Goal: Transaction & Acquisition: Purchase product/service

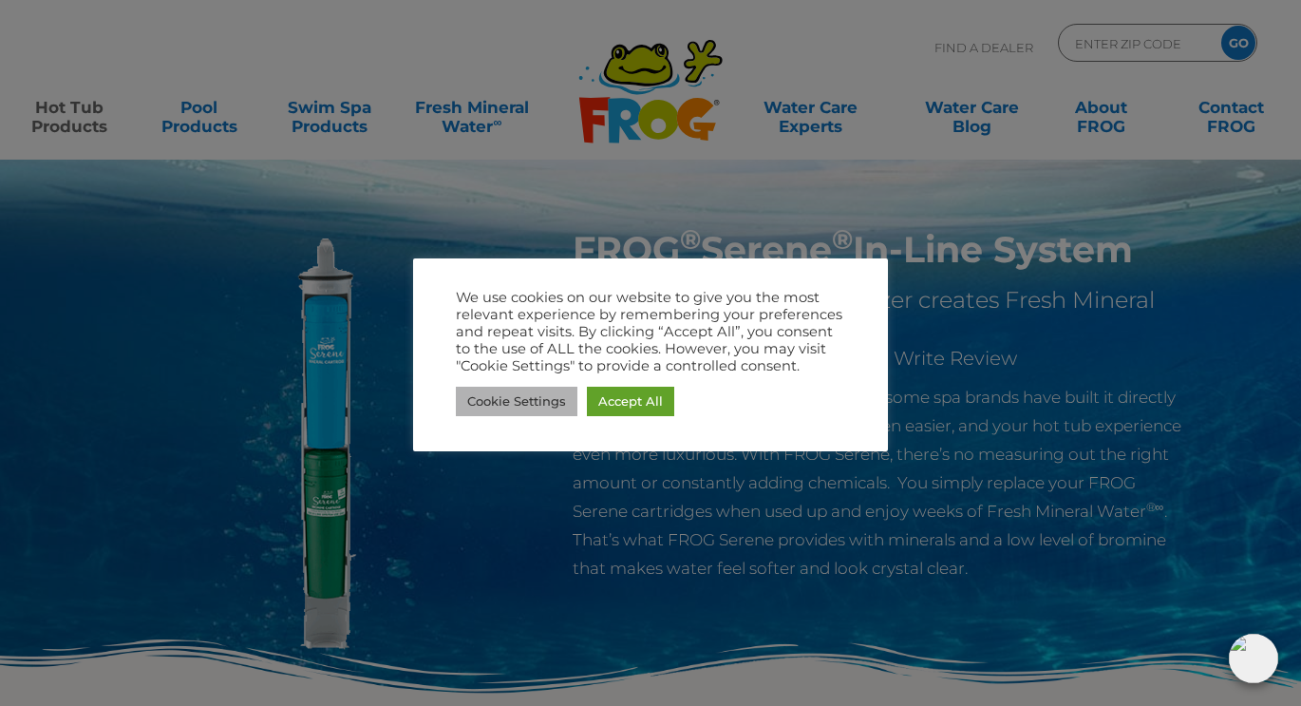
click at [509, 404] on link "Cookie Settings" at bounding box center [517, 401] width 122 height 29
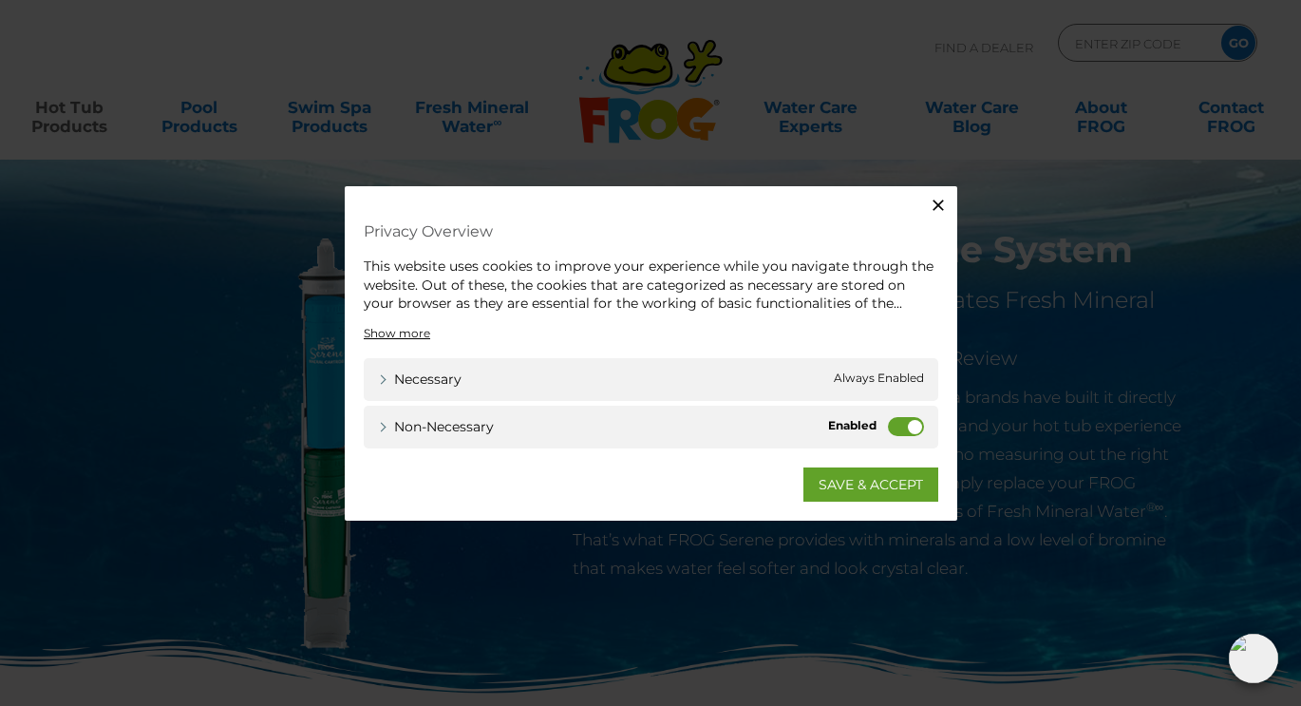
click at [908, 423] on label "Non-necessary" at bounding box center [906, 425] width 36 height 19
click at [0, 0] on input "Non-necessary" at bounding box center [0, 0] width 0 height 0
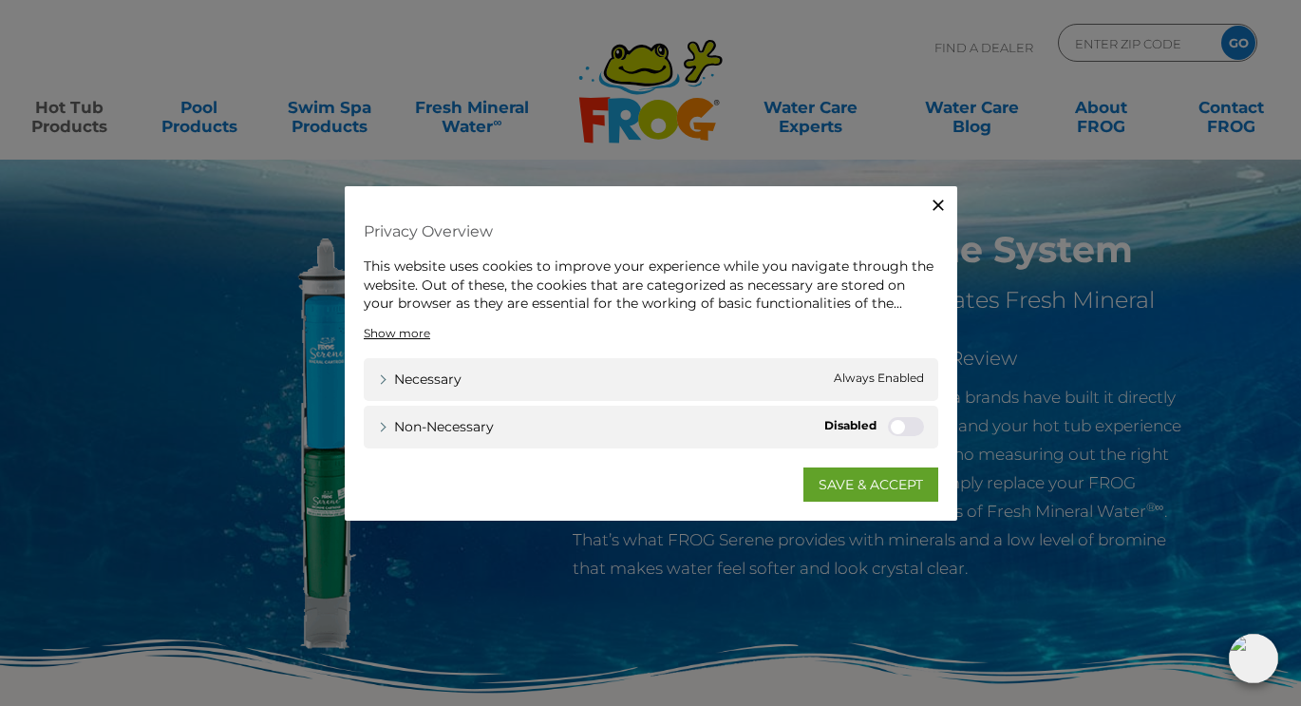
click at [895, 420] on label "Non-necessary" at bounding box center [906, 425] width 36 height 19
click at [0, 0] on input "Non-necessary" at bounding box center [0, 0] width 0 height 0
click at [873, 481] on link "SAVE & ACCEPT" at bounding box center [870, 483] width 135 height 34
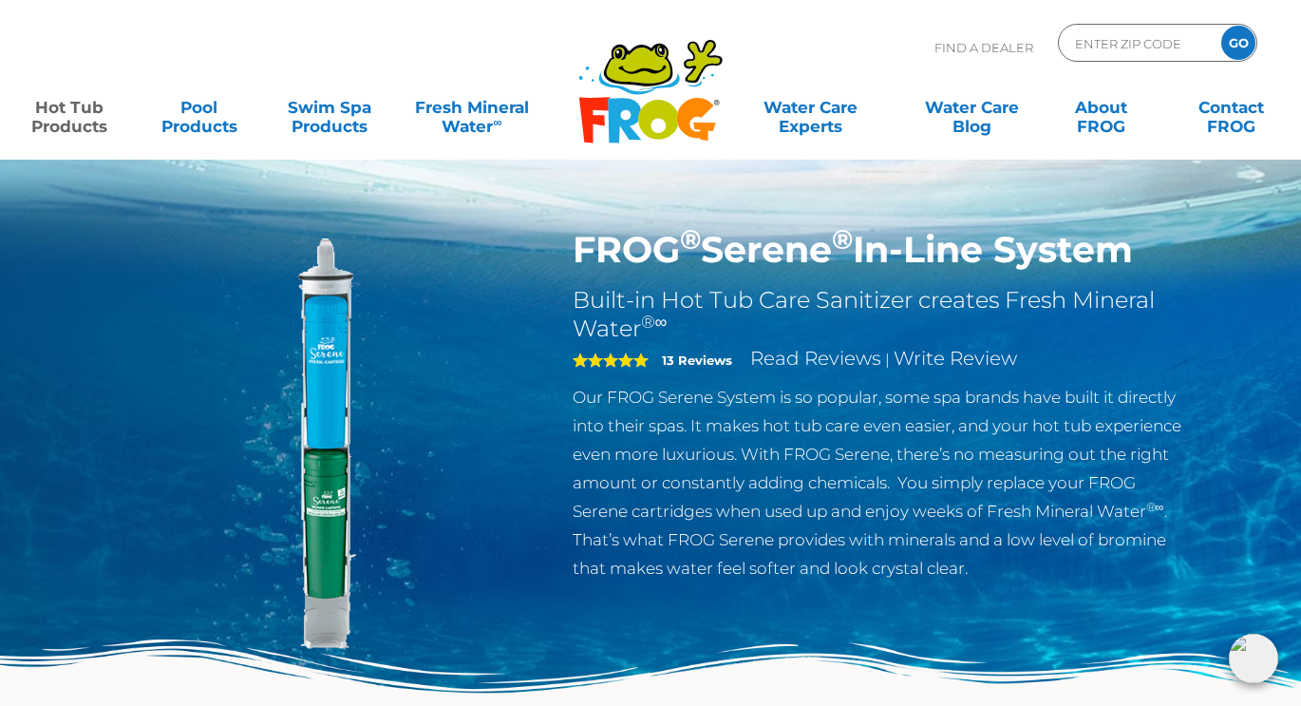
click at [653, 110] on icon at bounding box center [658, 120] width 40 height 40
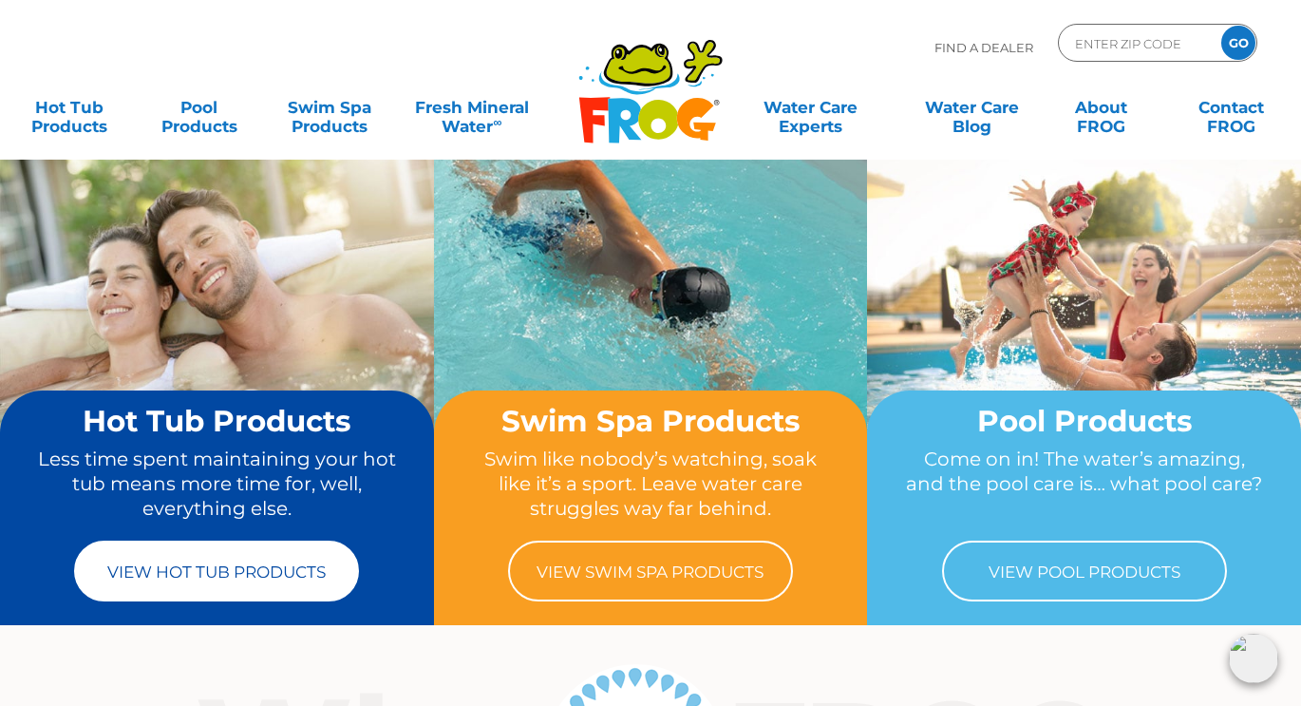
click at [181, 582] on link "View Hot Tub Products" at bounding box center [216, 570] width 285 height 61
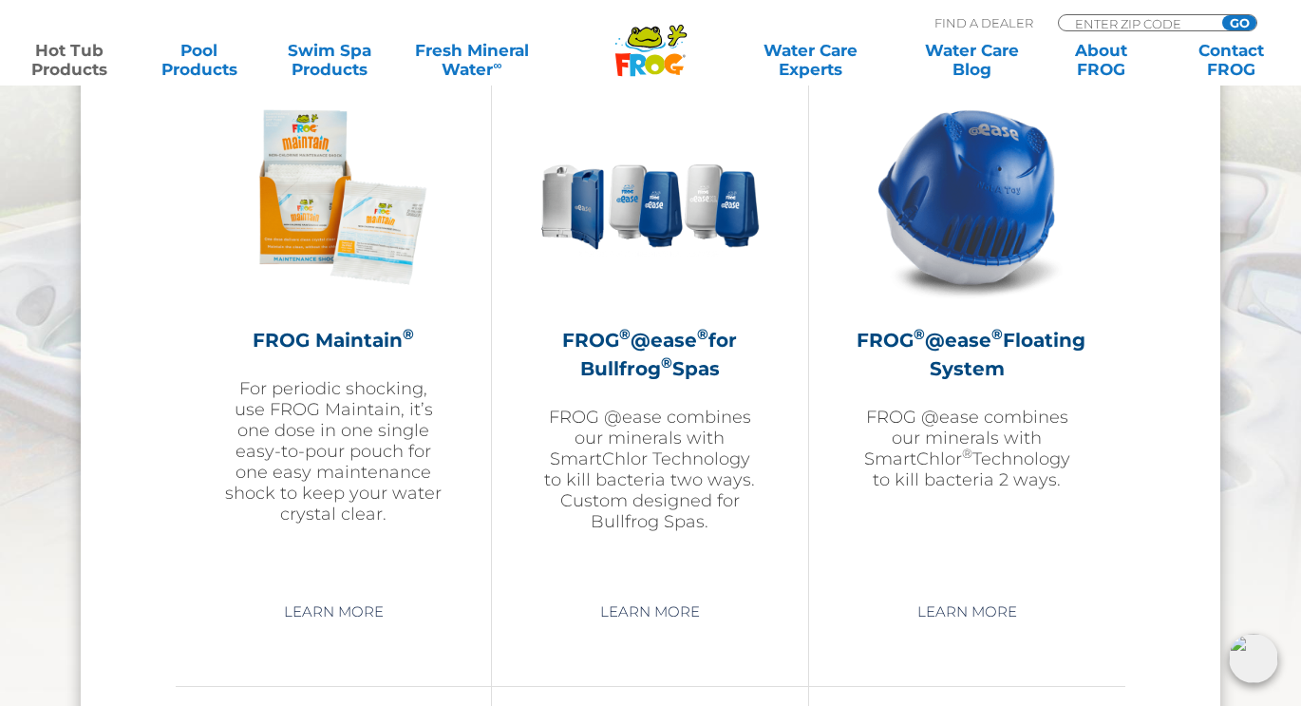
scroll to position [2182, 0]
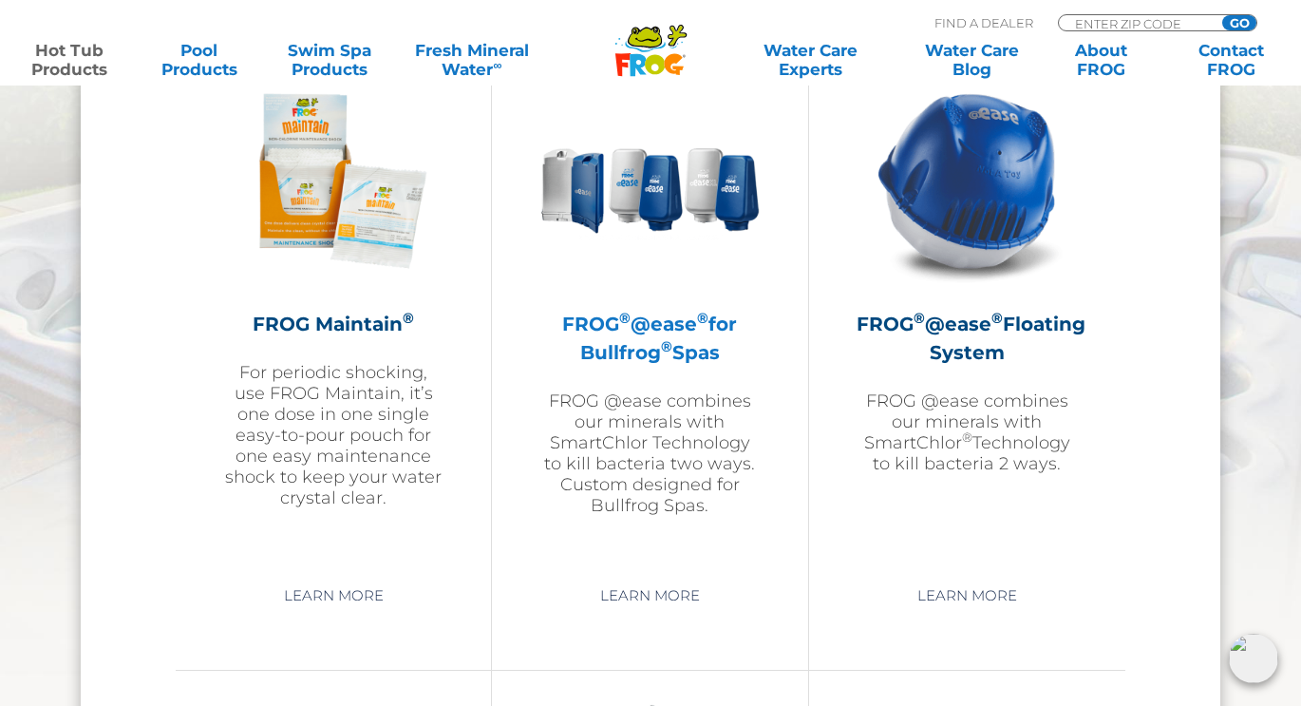
click at [660, 477] on p "FROG @ease combines our minerals with SmartChlor Technology to kill bacteria tw…" at bounding box center [649, 452] width 220 height 125
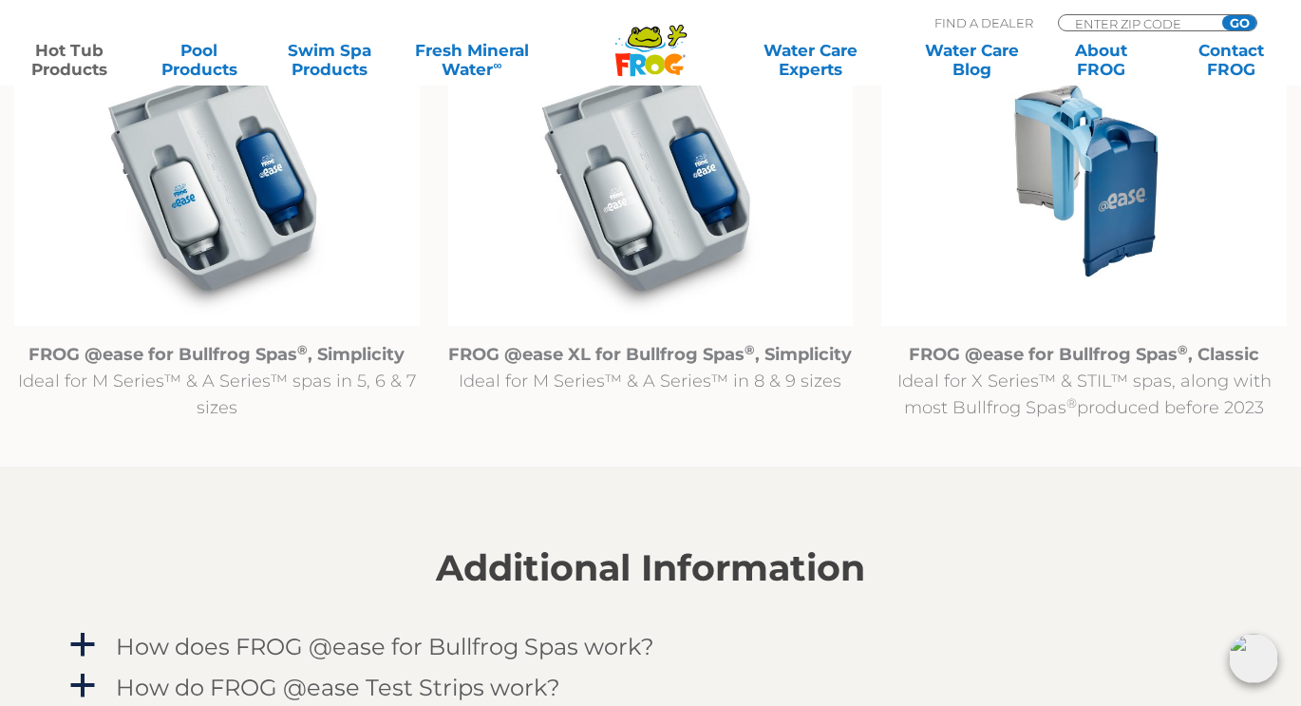
scroll to position [1957, 0]
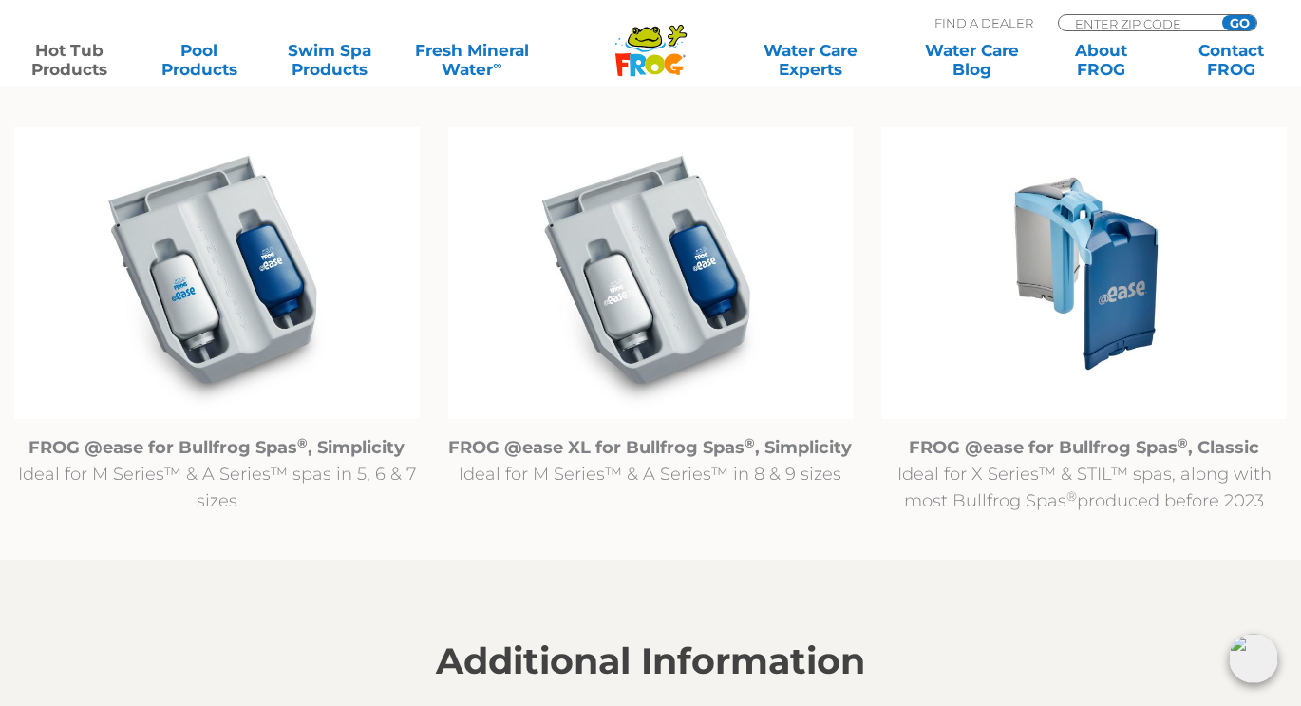
click at [1029, 441] on strong "FROG @ease for Bullfrog Spas ® , Classic" at bounding box center [1084, 447] width 350 height 21
click at [1019, 460] on p "FROG @ease for Bullfrog Spas ® , Classic Ideal for X Series™ & STIL™ spas, alon…" at bounding box center [1084, 474] width 406 height 80
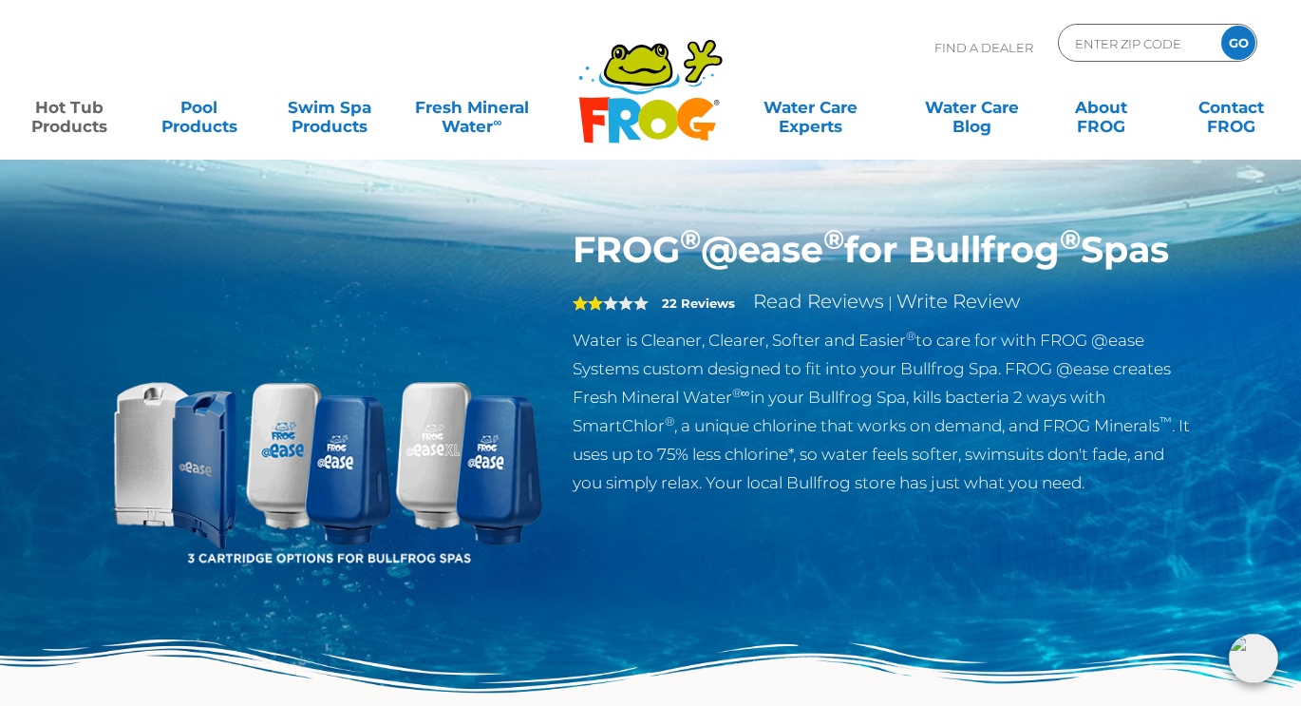
scroll to position [0, 0]
